Goal: Obtain resource: Download file/media

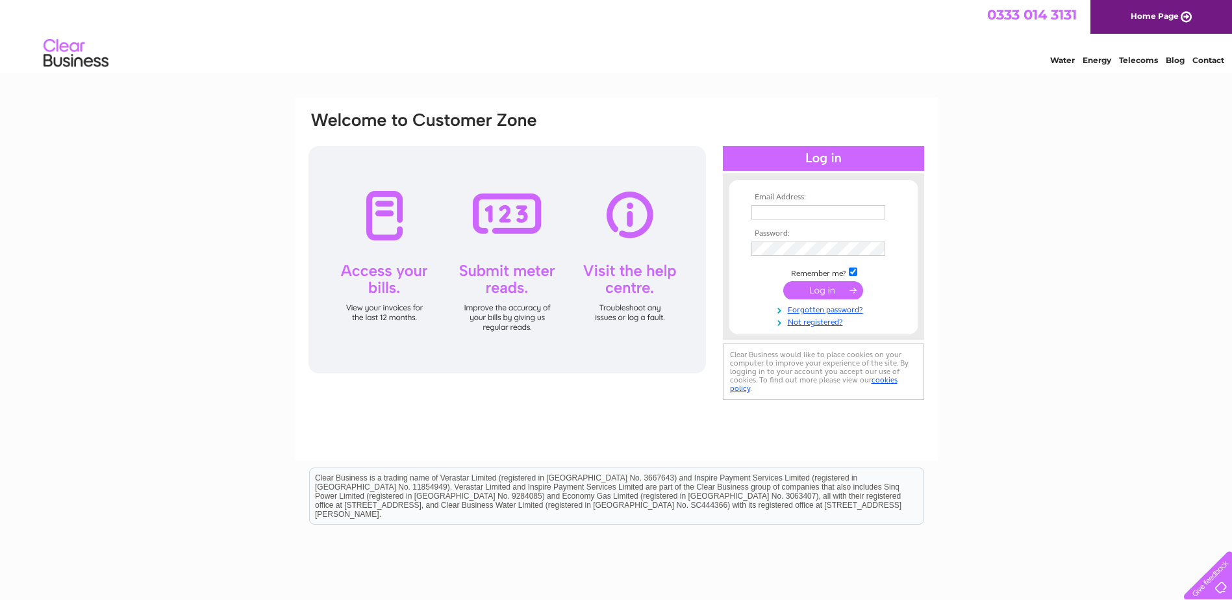
type input "invoices@williamsburghha.co.uk"
click at [811, 287] on input "submit" at bounding box center [823, 290] width 80 height 18
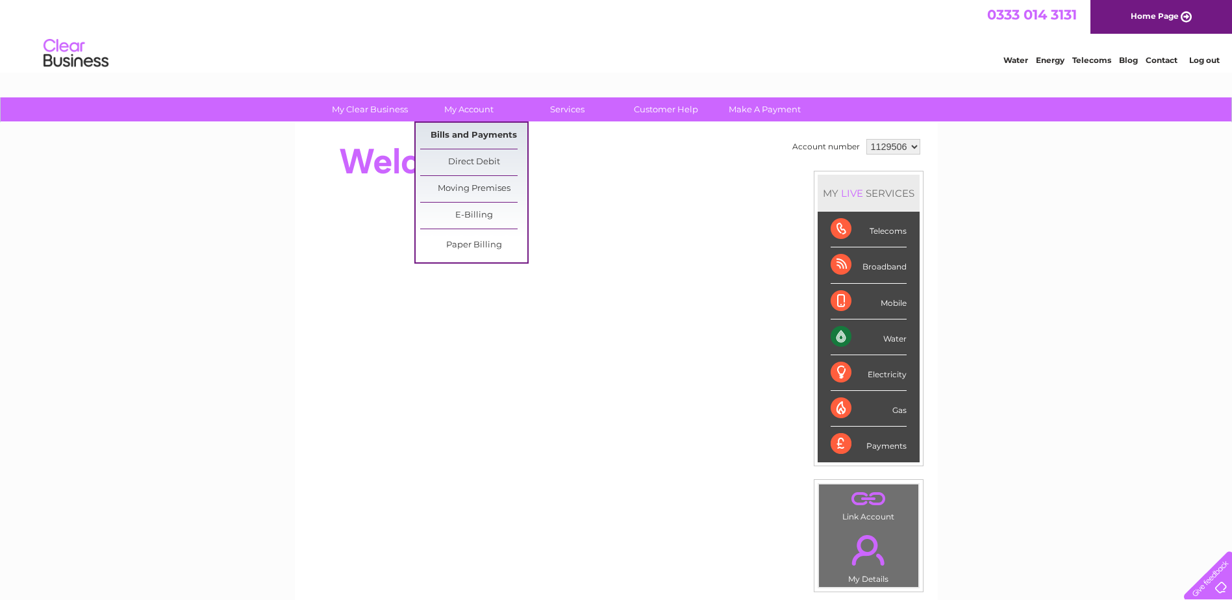
click at [463, 132] on link "Bills and Payments" at bounding box center [473, 136] width 107 height 26
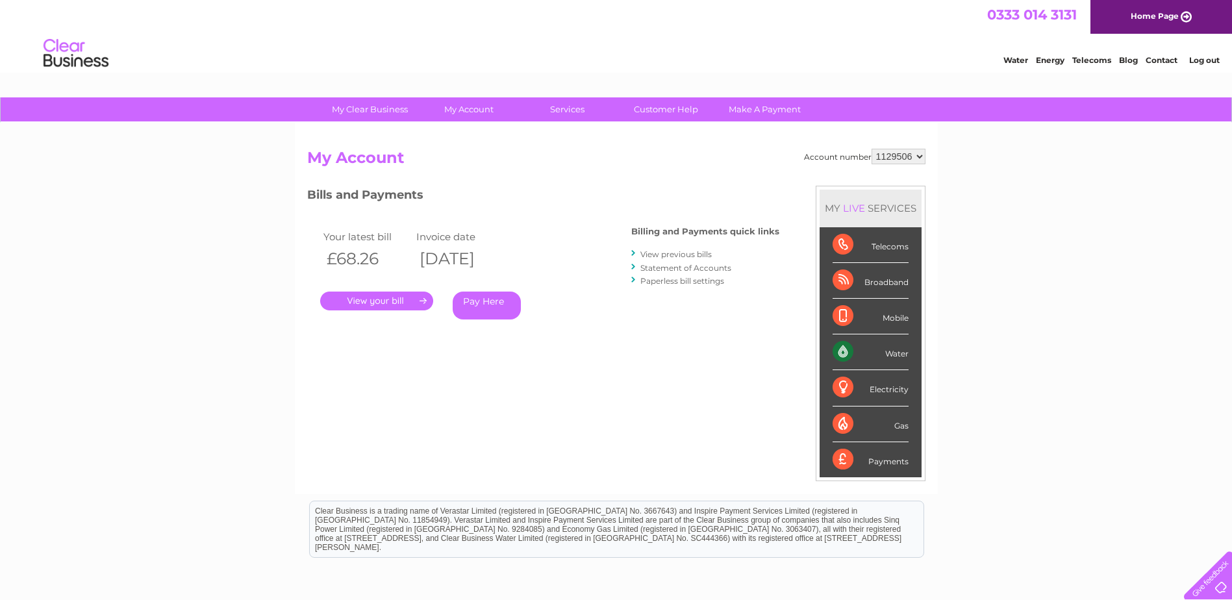
click at [388, 298] on link "." at bounding box center [376, 301] width 113 height 19
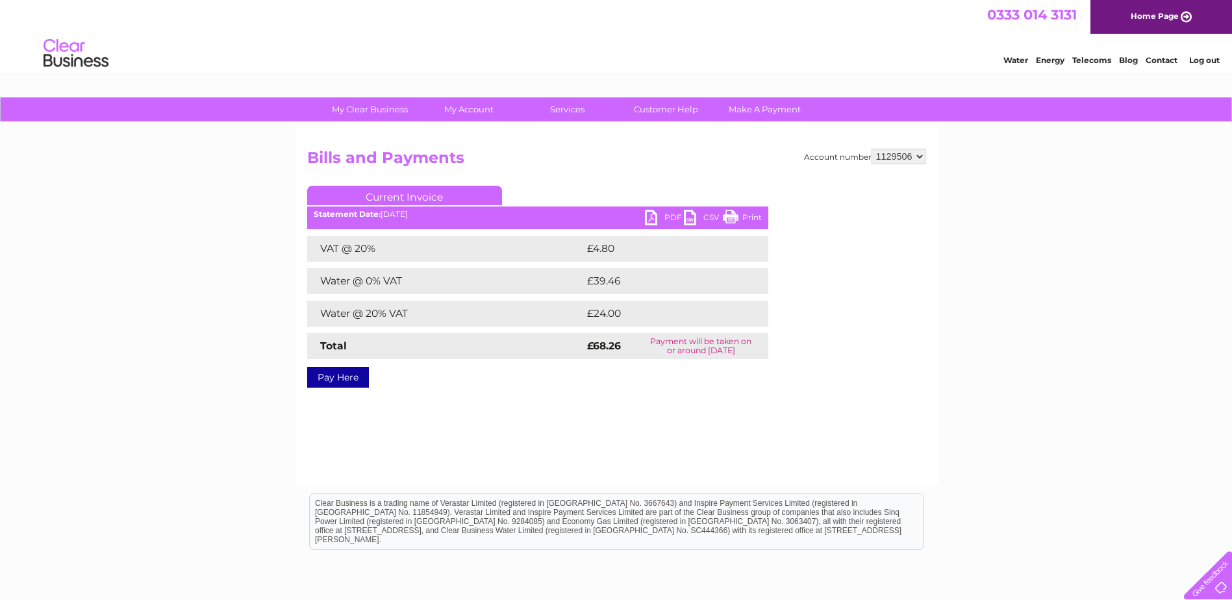
click at [655, 217] on link "PDF" at bounding box center [664, 219] width 39 height 19
click at [1199, 61] on link "Log out" at bounding box center [1204, 60] width 31 height 10
